Goal: Task Accomplishment & Management: Complete application form

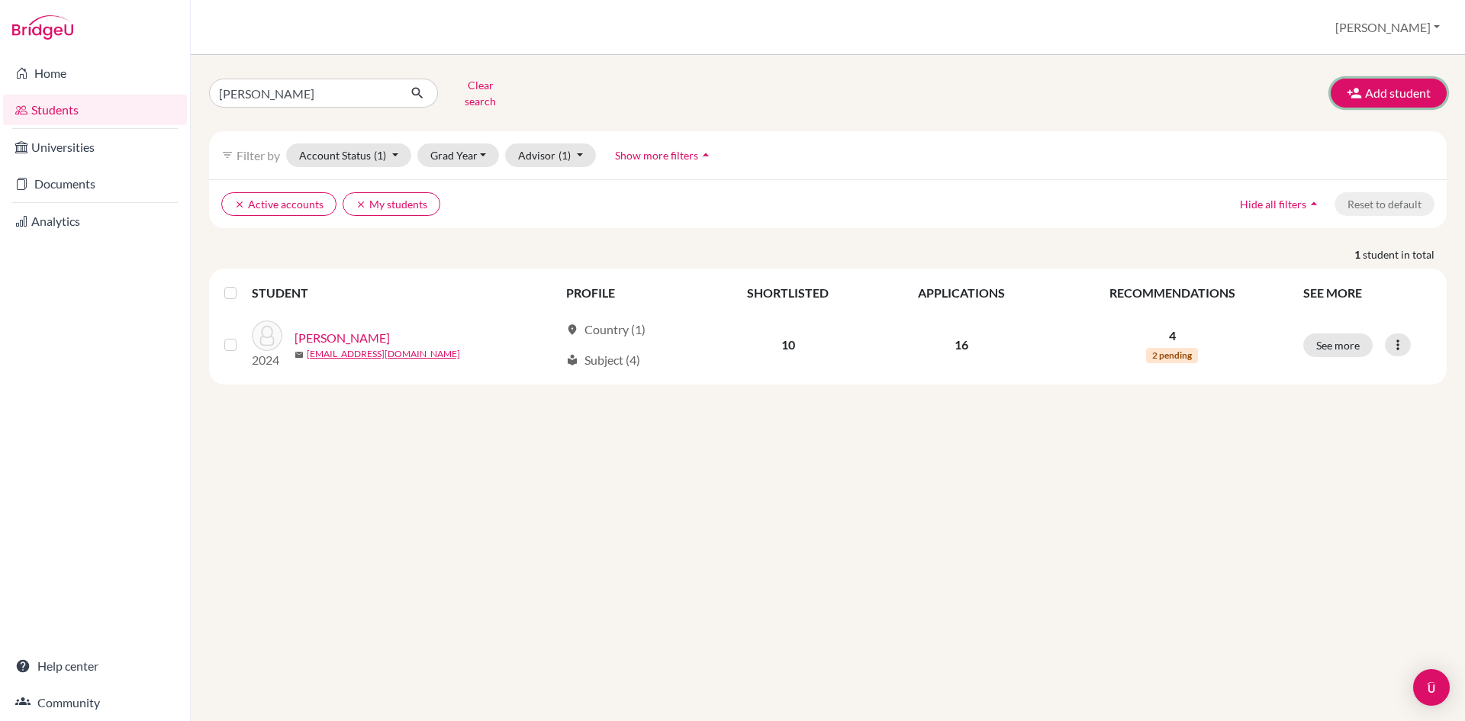
click at [1401, 88] on button "Add student" at bounding box center [1388, 93] width 116 height 29
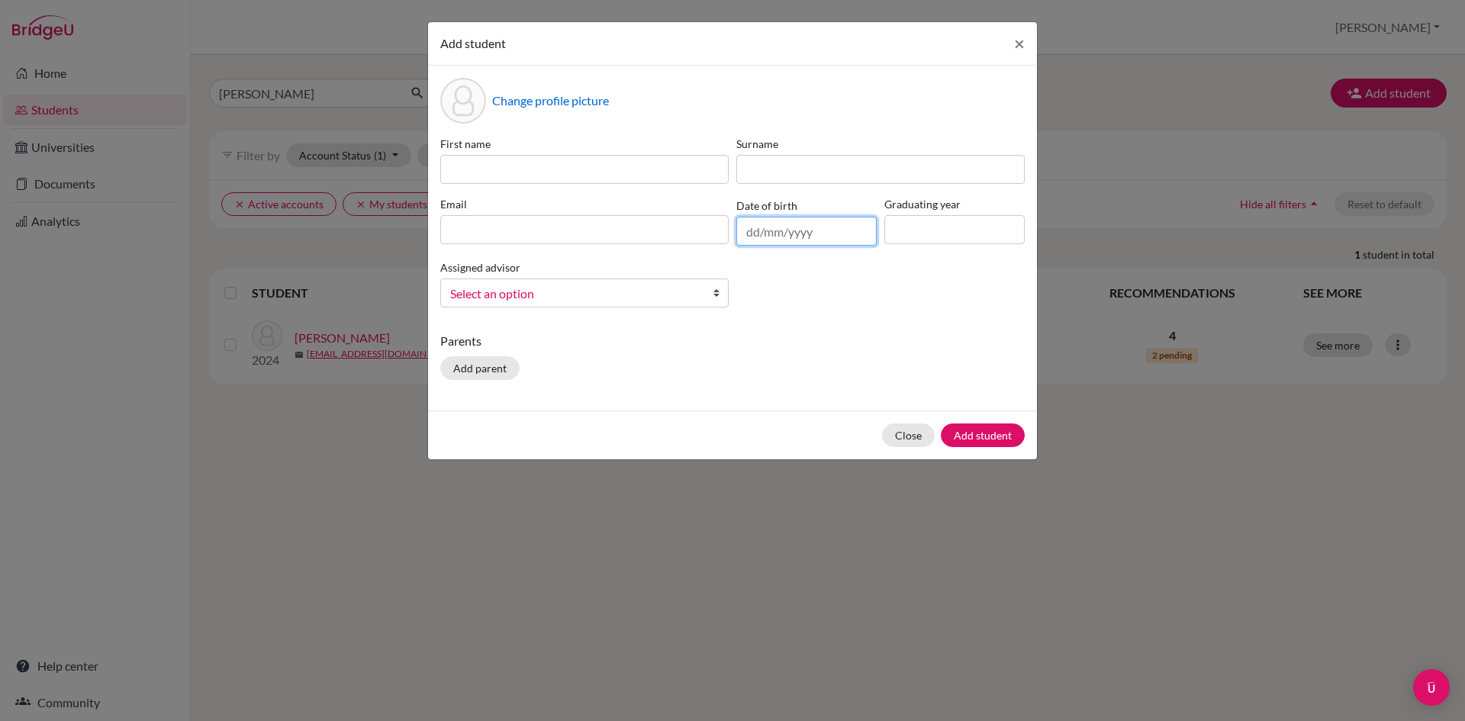
click at [763, 235] on input "text" at bounding box center [806, 231] width 140 height 29
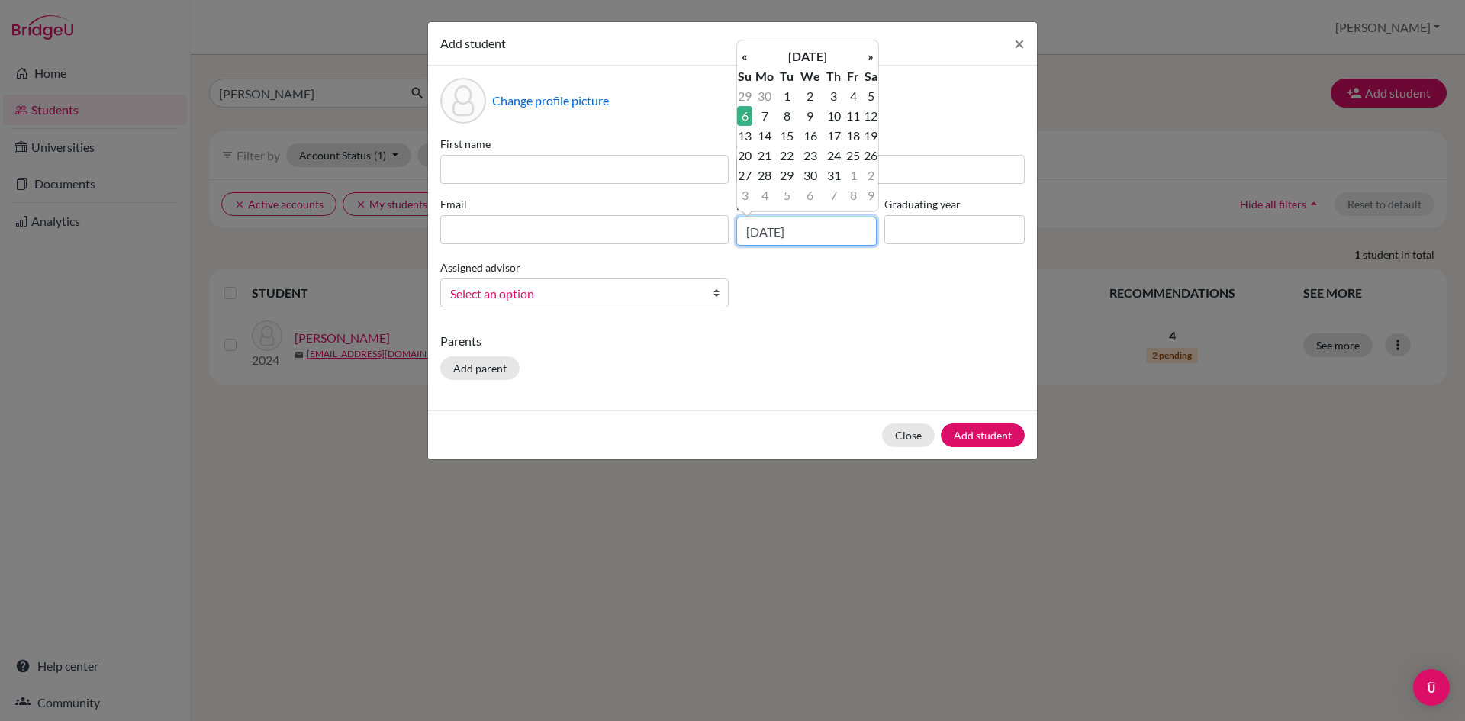
type input "[DATE]"
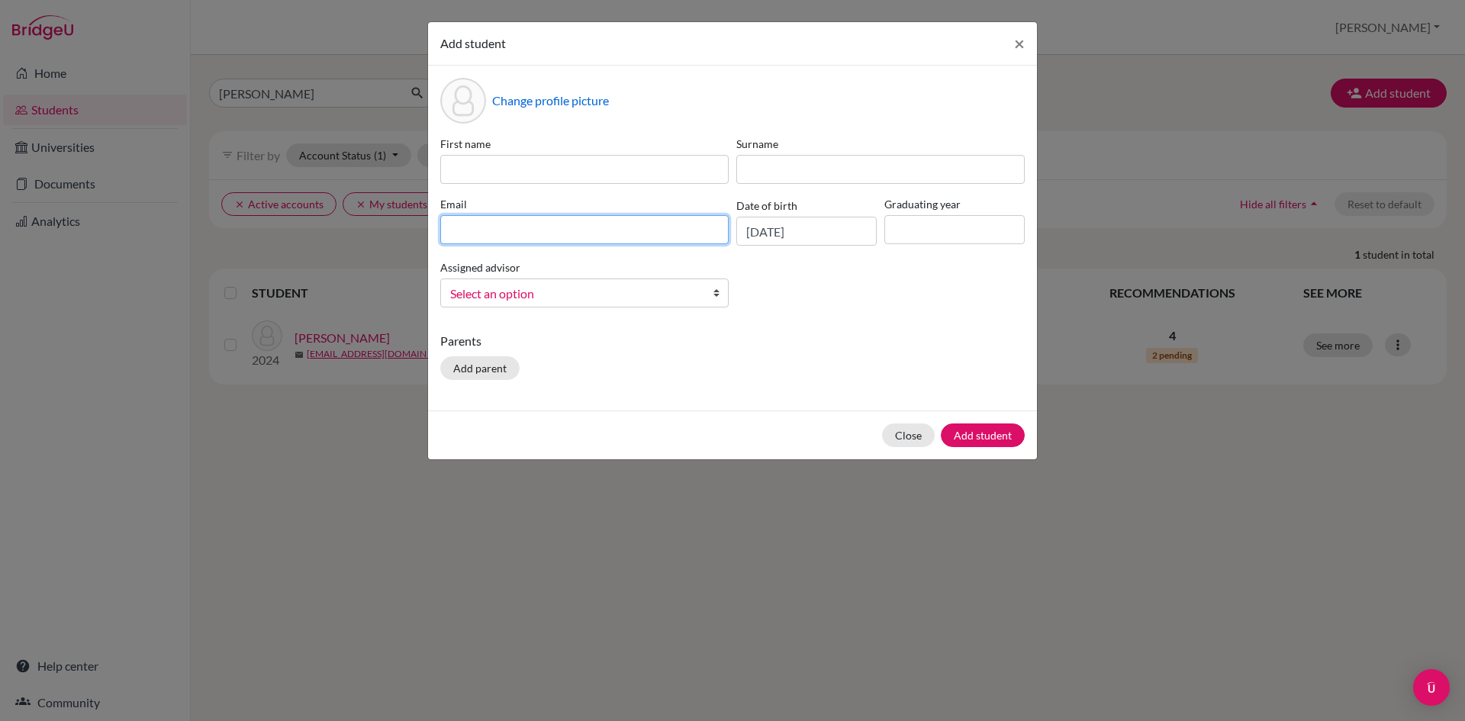
click at [588, 233] on input at bounding box center [584, 229] width 288 height 29
paste input "[EMAIL_ADDRESS][DOMAIN_NAME]"
type input "[EMAIL_ADDRESS][DOMAIN_NAME]"
click at [922, 226] on input at bounding box center [954, 229] width 140 height 29
type input "2026"
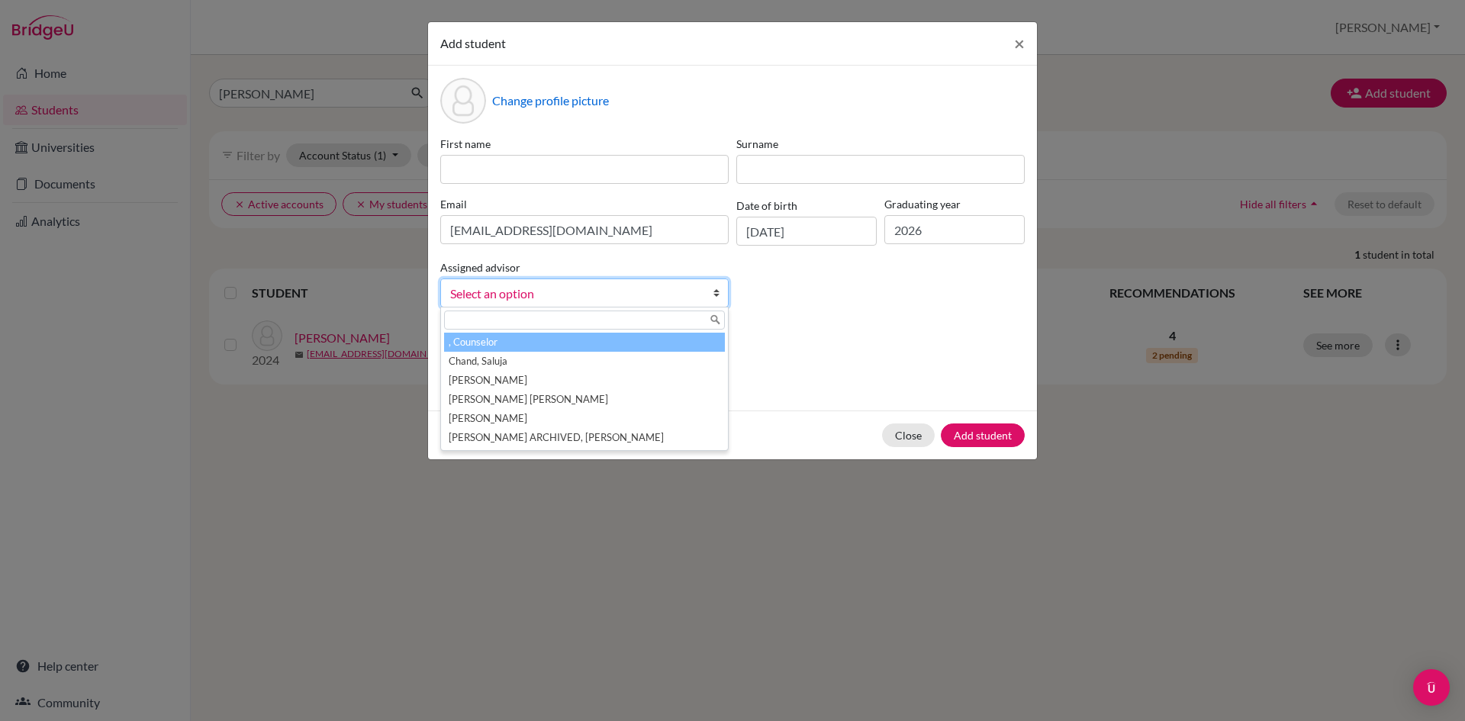
click at [540, 297] on span "Select an option" at bounding box center [574, 294] width 249 height 20
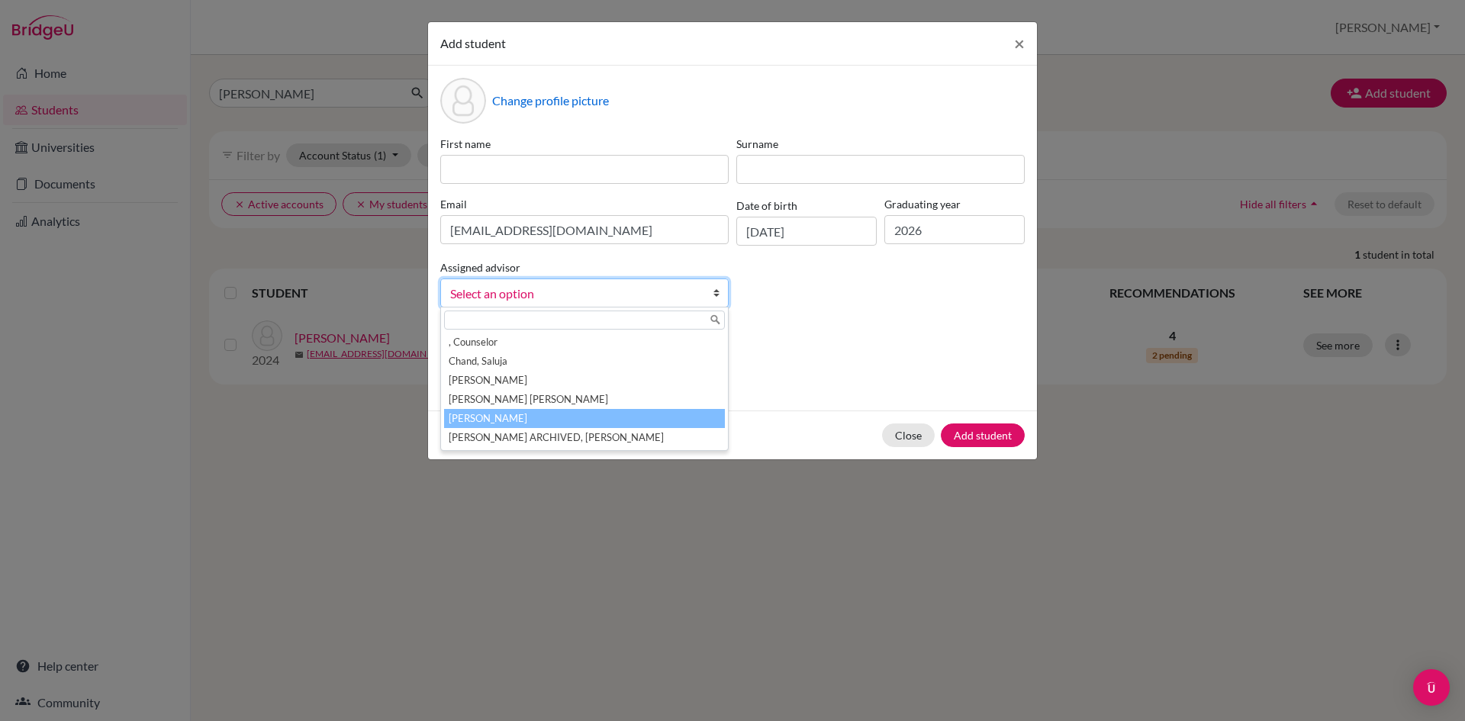
click at [496, 410] on li "[PERSON_NAME]" at bounding box center [584, 418] width 281 height 19
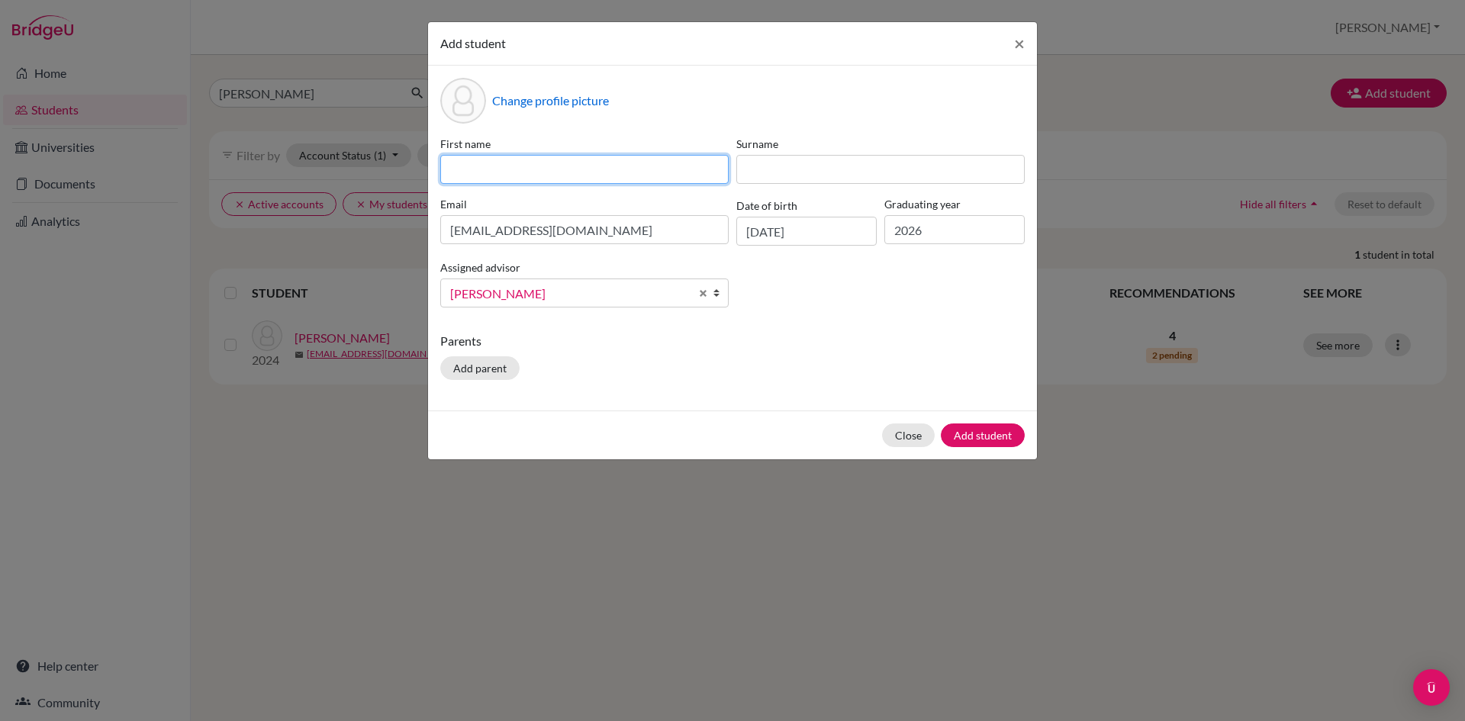
click at [533, 155] on input at bounding box center [584, 169] width 288 height 29
type input "Safalta"
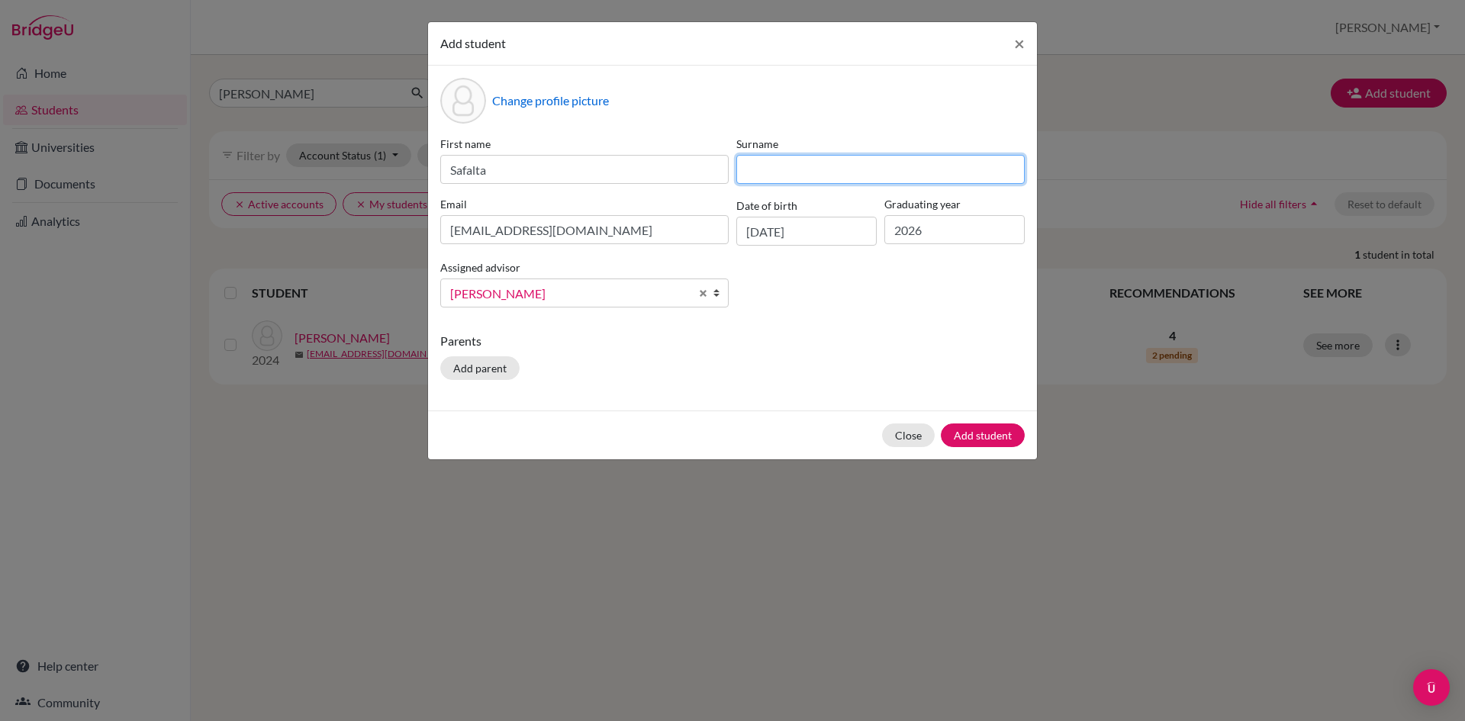
click at [764, 172] on input at bounding box center [880, 169] width 288 height 29
type input "[PERSON_NAME]"
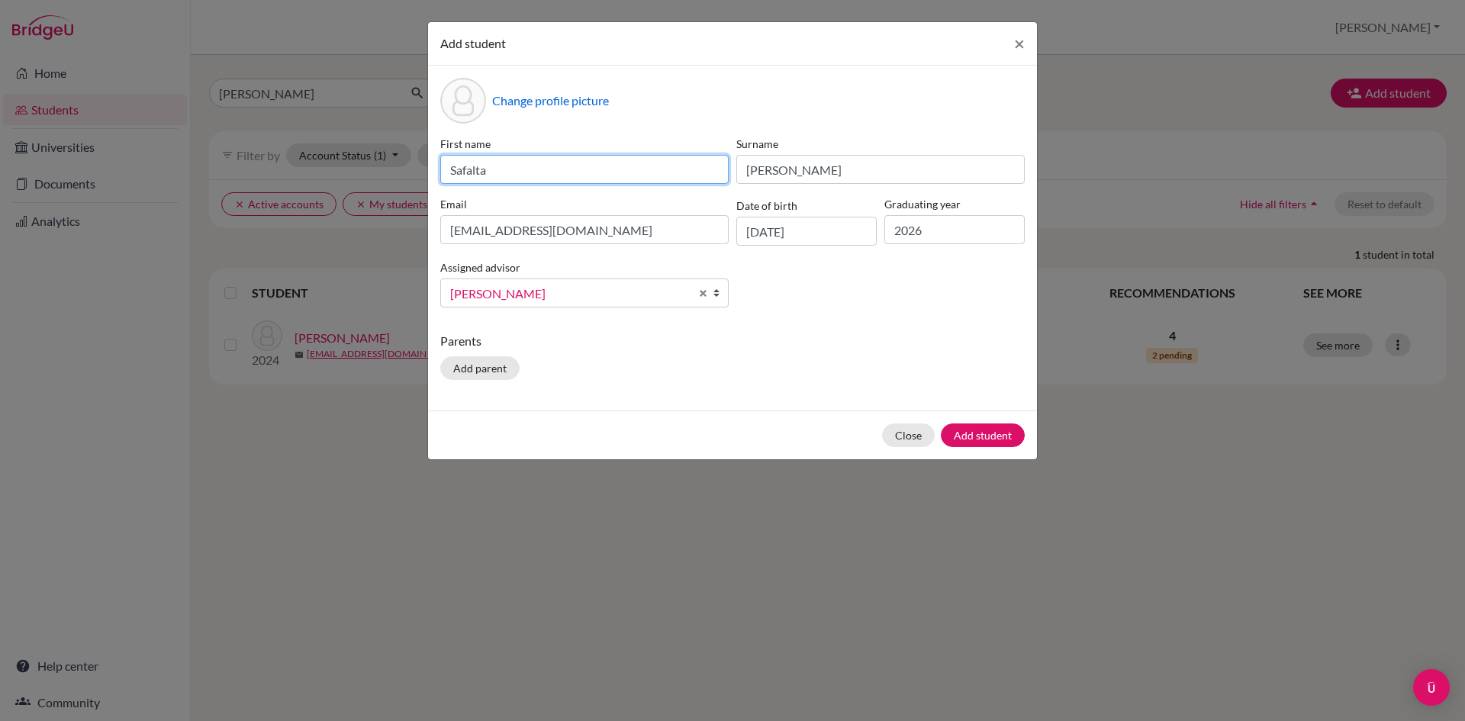
click at [477, 171] on input "Safalta" at bounding box center [584, 169] width 288 height 29
type input "Safalata"
click at [984, 433] on button "Add student" at bounding box center [982, 435] width 84 height 24
